Goal: Task Accomplishment & Management: Complete application form

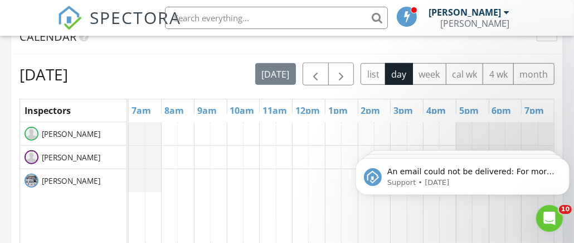
scroll to position [502, 0]
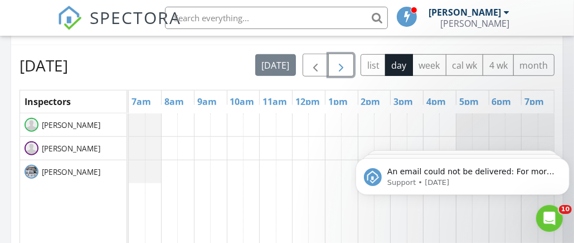
click at [344, 61] on span "button" at bounding box center [341, 65] width 13 height 13
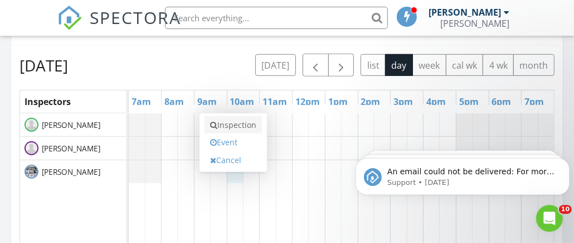
click at [243, 123] on link "Inspection" at bounding box center [233, 125] width 57 height 18
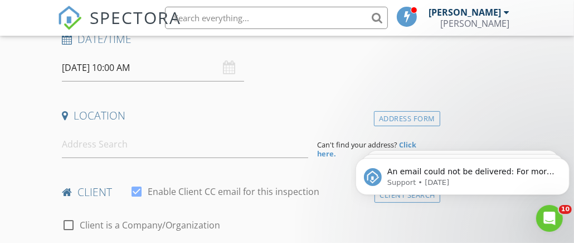
scroll to position [222, 0]
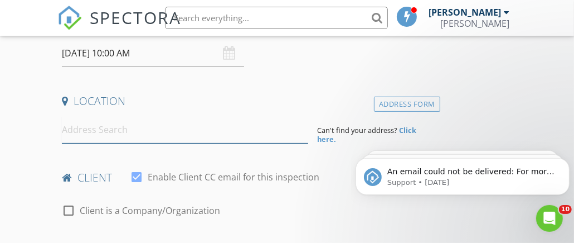
drag, startPoint x: 66, startPoint y: 129, endPoint x: 70, endPoint y: 123, distance: 7.6
click at [66, 129] on input at bounding box center [185, 129] width 246 height 27
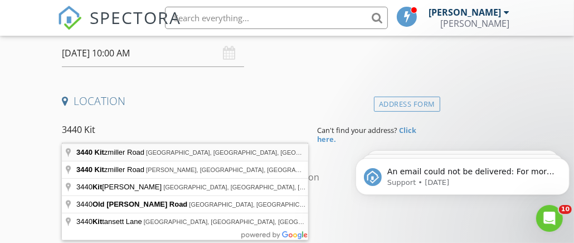
type input "3440 Kitzmiller Road, New Albany, OH, USA"
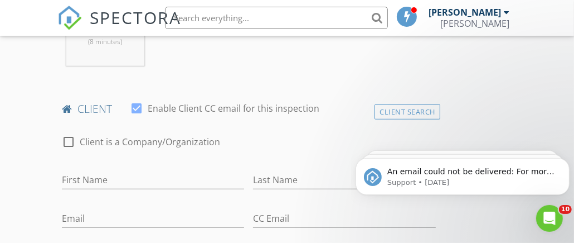
scroll to position [558, 0]
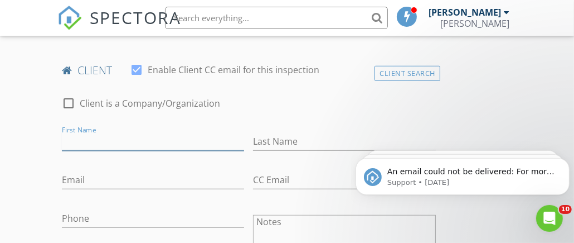
click at [65, 135] on input "First Name" at bounding box center [153, 141] width 182 height 18
type input "[PERSON_NAME]"
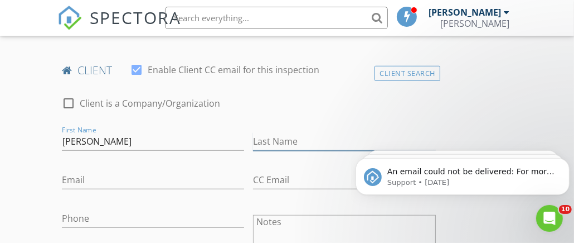
drag, startPoint x: 259, startPoint y: 136, endPoint x: 265, endPoint y: 130, distance: 7.9
click at [259, 136] on input "Last Name" at bounding box center [344, 141] width 182 height 18
type input "[PERSON_NAME]"
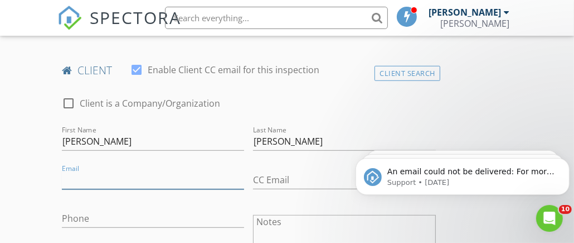
click at [69, 183] on input "Email" at bounding box center [153, 180] width 182 height 18
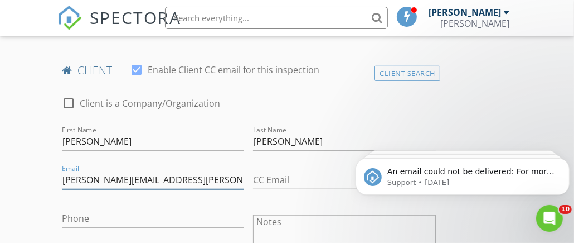
type input "[PERSON_NAME][EMAIL_ADDRESS][PERSON_NAME][DOMAIN_NAME]"
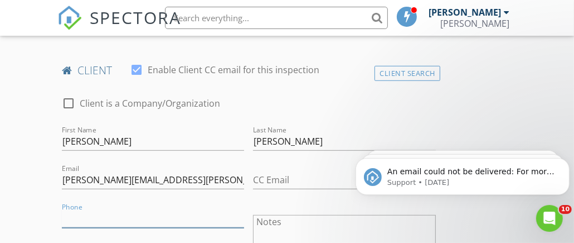
click at [64, 212] on input "Phone" at bounding box center [153, 218] width 182 height 18
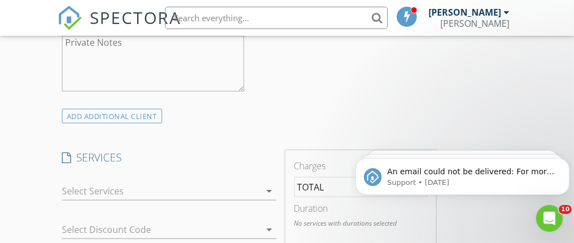
scroll to position [836, 0]
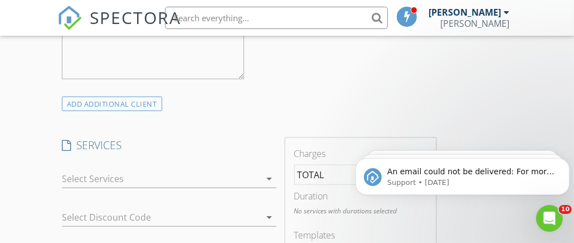
type input "[PHONE_NUMBER]"
click at [99, 173] on div at bounding box center [161, 179] width 199 height 18
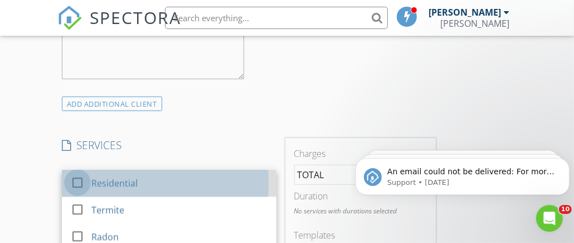
click at [74, 176] on div at bounding box center [77, 181] width 19 height 19
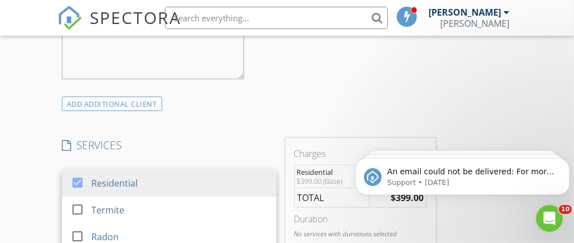
scroll to position [1004, 0]
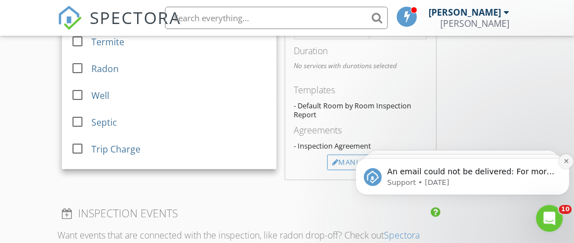
click at [563, 158] on icon "Dismiss notification" at bounding box center [566, 160] width 6 height 6
click at [564, 159] on icon "Dismiss notification" at bounding box center [566, 160] width 6 height 6
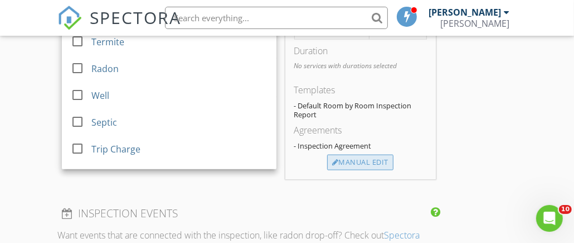
click at [373, 161] on div "Manual Edit" at bounding box center [360, 162] width 66 height 16
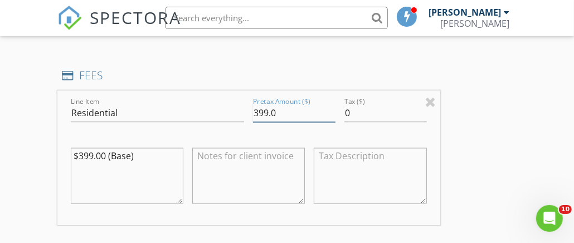
click at [278, 110] on input "399.0" at bounding box center [294, 113] width 83 height 18
type input "3"
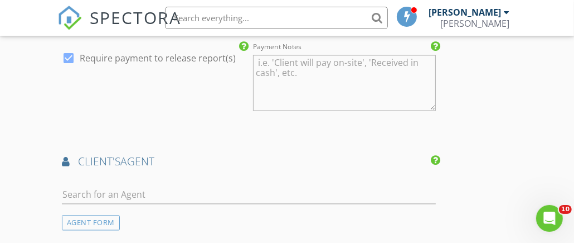
scroll to position [1394, 0]
type input "449"
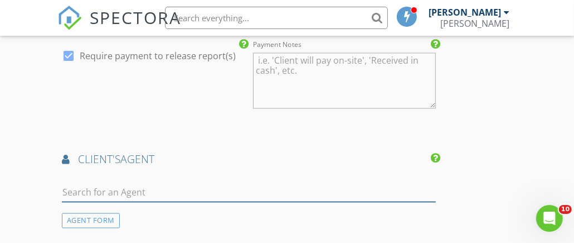
drag, startPoint x: 69, startPoint y: 187, endPoint x: 70, endPoint y: 182, distance: 5.8
click at [69, 187] on input "text" at bounding box center [249, 192] width 374 height 18
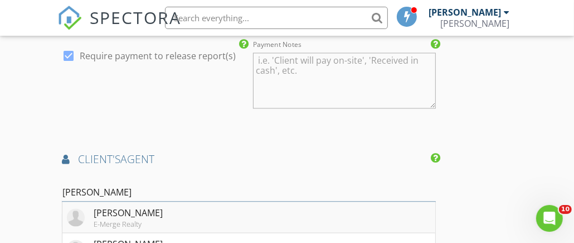
type input "Amy"
click at [136, 211] on div "Amy Paul" at bounding box center [128, 212] width 69 height 13
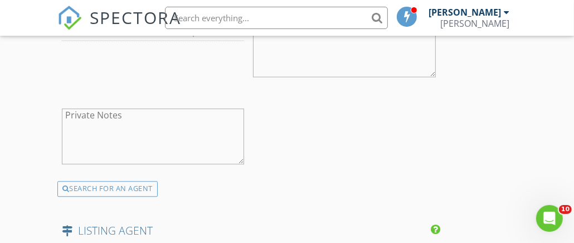
scroll to position [1784, 0]
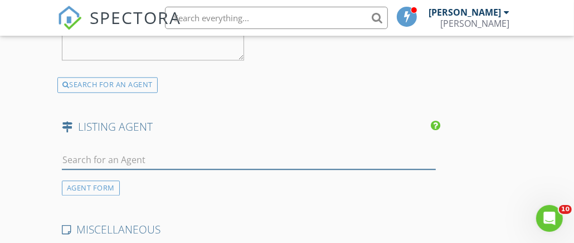
click at [72, 151] on input "text" at bounding box center [249, 160] width 374 height 18
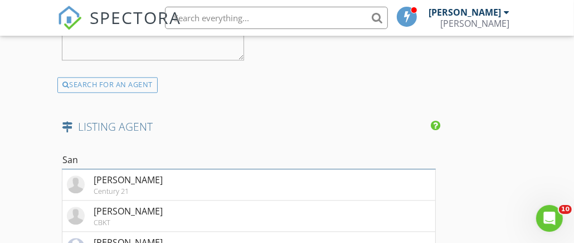
type input "San"
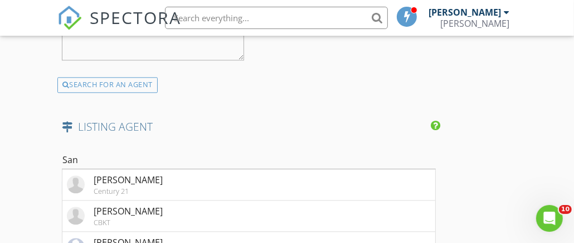
click at [259, 133] on div "LISTING AGENT" at bounding box center [248, 130] width 383 height 22
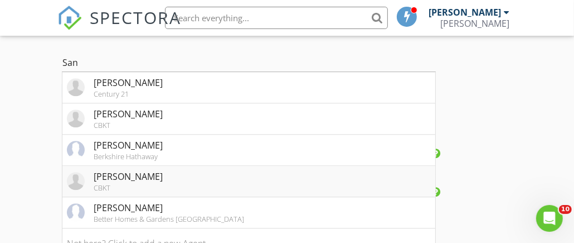
scroll to position [1896, 0]
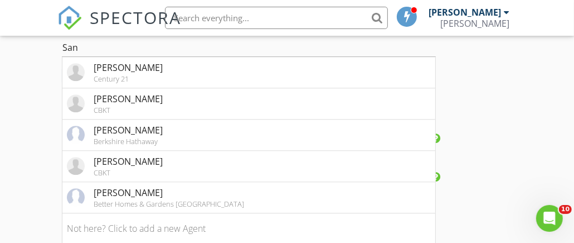
drag, startPoint x: 134, startPoint y: 223, endPoint x: 139, endPoint y: 216, distance: 8.4
click at [135, 221] on li "Not here? Click to add a new Agent" at bounding box center [248, 228] width 373 height 31
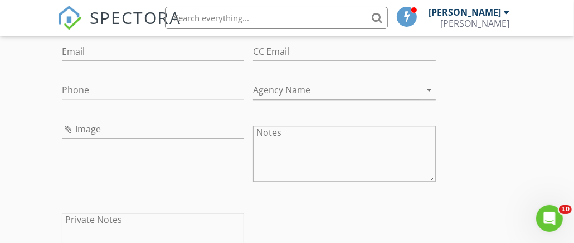
scroll to position [1840, 0]
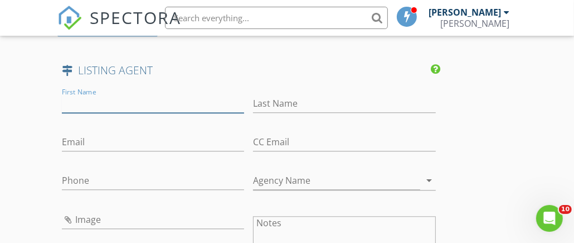
click at [70, 98] on input "First Name" at bounding box center [153, 103] width 182 height 18
type input "Sandy"
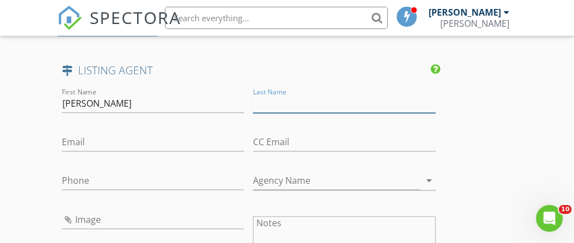
click at [255, 94] on input "Last Name" at bounding box center [344, 103] width 182 height 18
type input "Raines"
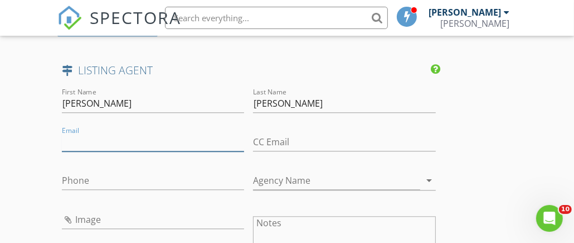
click at [67, 138] on input "Email" at bounding box center [153, 142] width 182 height 18
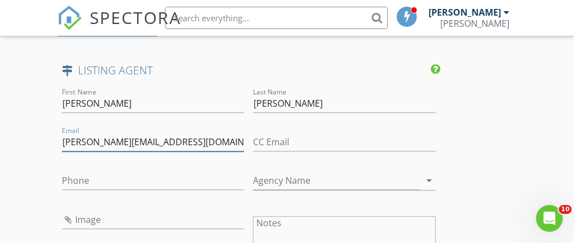
type input "sandy@therainesgroup.com"
click at [60, 172] on div "Phone" at bounding box center [152, 181] width 191 height 39
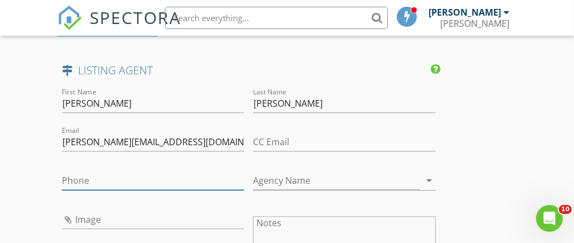
click at [64, 173] on input "Phone" at bounding box center [153, 180] width 182 height 18
type input "614-402-1234"
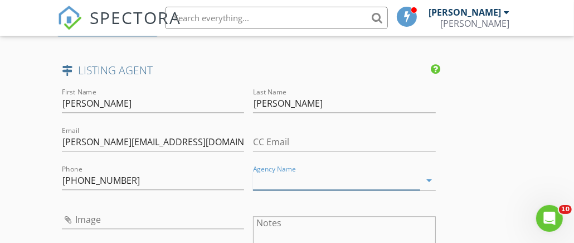
click at [261, 177] on input "Agency Name" at bounding box center [336, 180] width 167 height 18
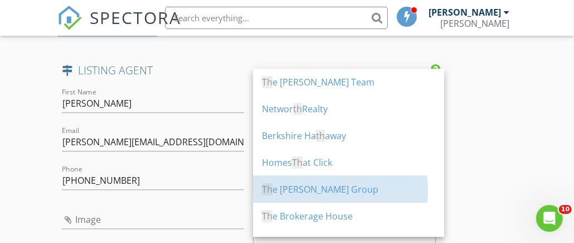
drag, startPoint x: 325, startPoint y: 192, endPoint x: 330, endPoint y: 187, distance: 6.3
click at [326, 191] on div "Th e Raines Group" at bounding box center [348, 188] width 173 height 13
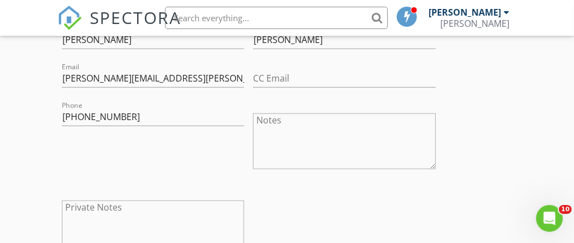
scroll to position [651, 0]
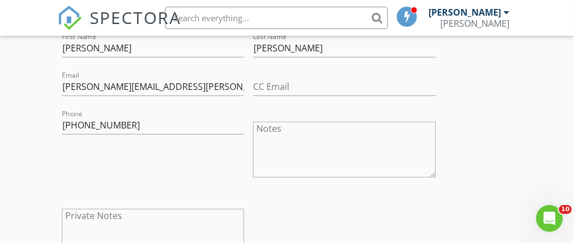
type input "The Raines Group"
click at [572, 8] on nav "SPECTORA Gary Glenn Gary Glenn Role: Inspector Change Role Dashboard New Inspec…" at bounding box center [287, 18] width 574 height 36
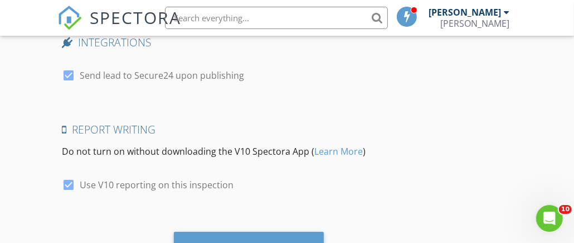
scroll to position [2481, 0]
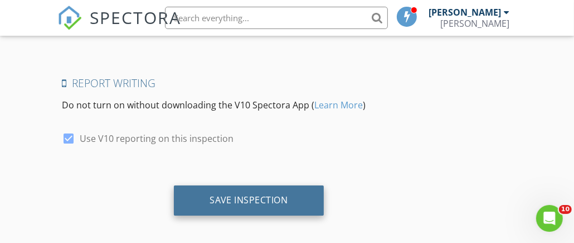
click at [284, 197] on div "Save Inspection" at bounding box center [249, 199] width 79 height 11
